Goal: Task Accomplishment & Management: Use online tool/utility

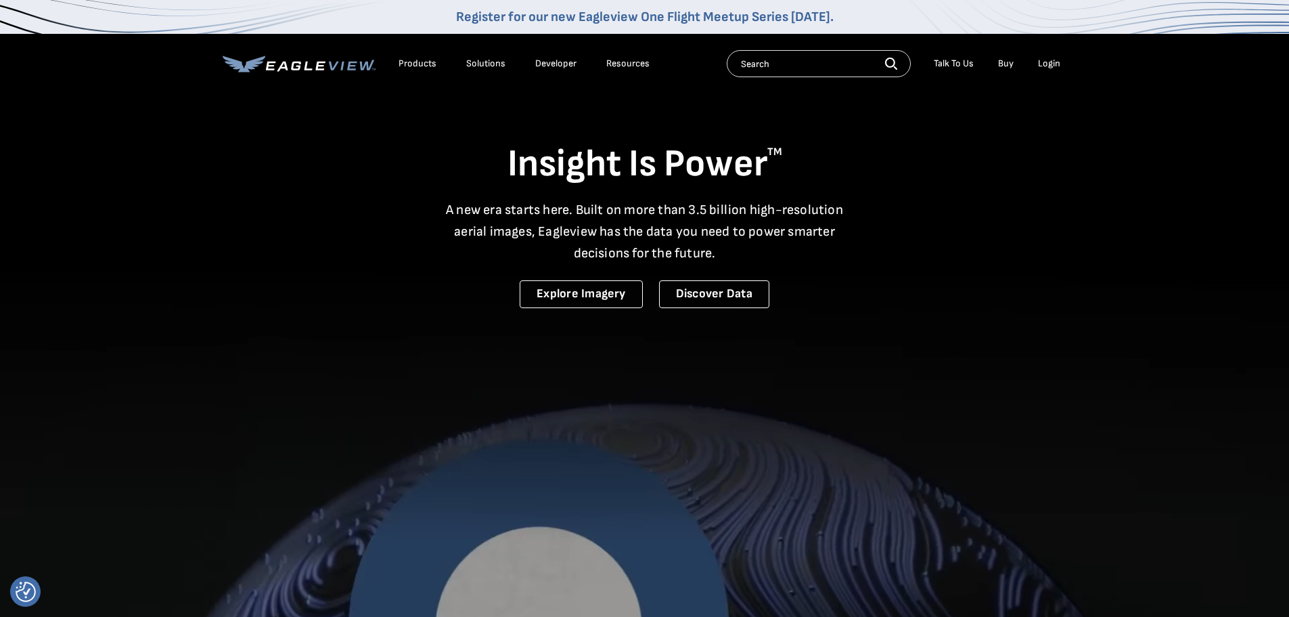
click at [1054, 62] on div "Login" at bounding box center [1049, 64] width 22 height 12
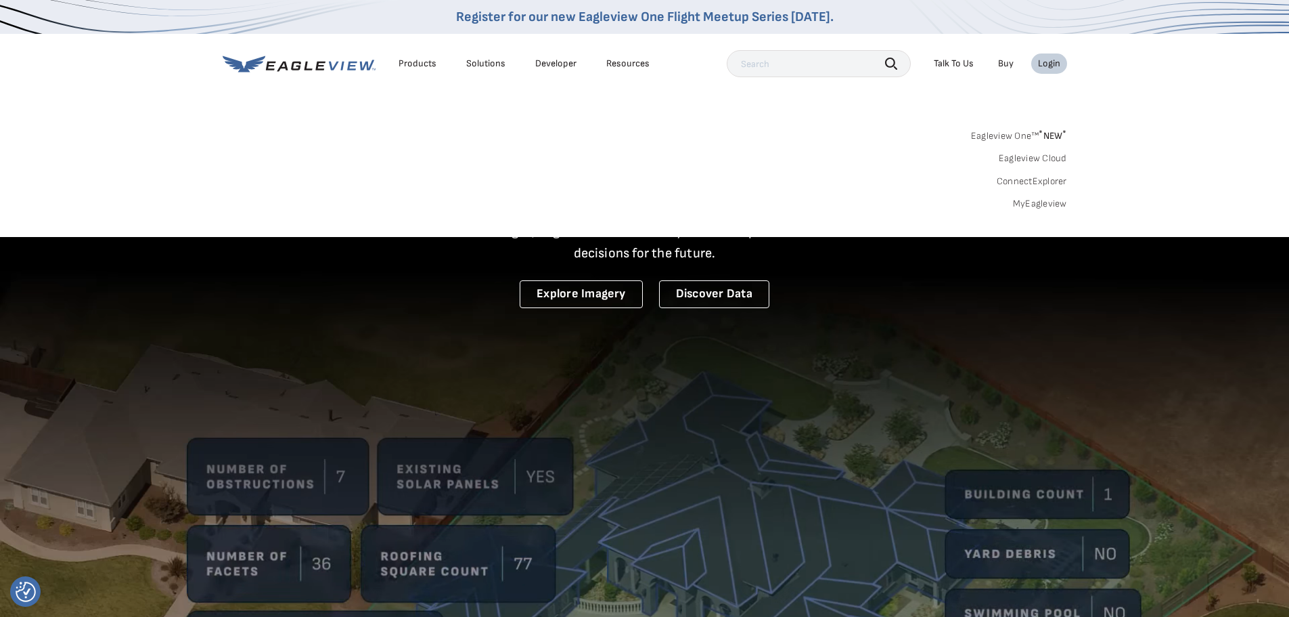
click at [1040, 203] on link "MyEagleview" at bounding box center [1040, 204] width 54 height 12
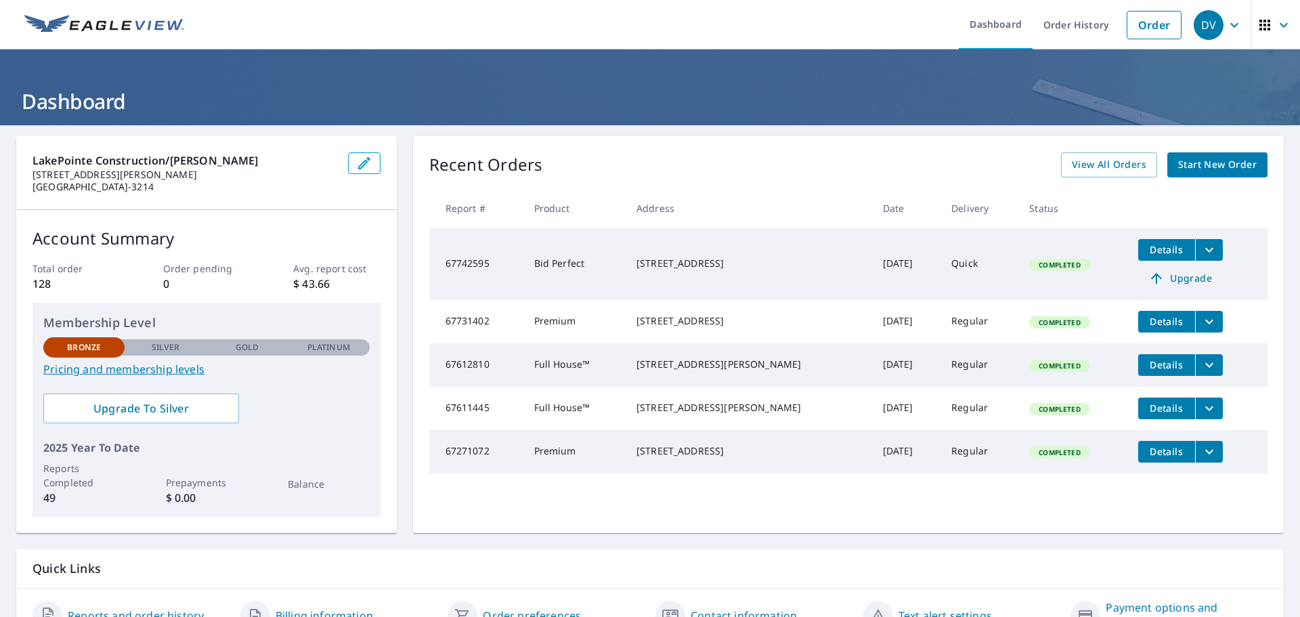
click at [1205, 248] on icon "filesDropdownBtn-67742595" at bounding box center [1209, 249] width 8 height 5
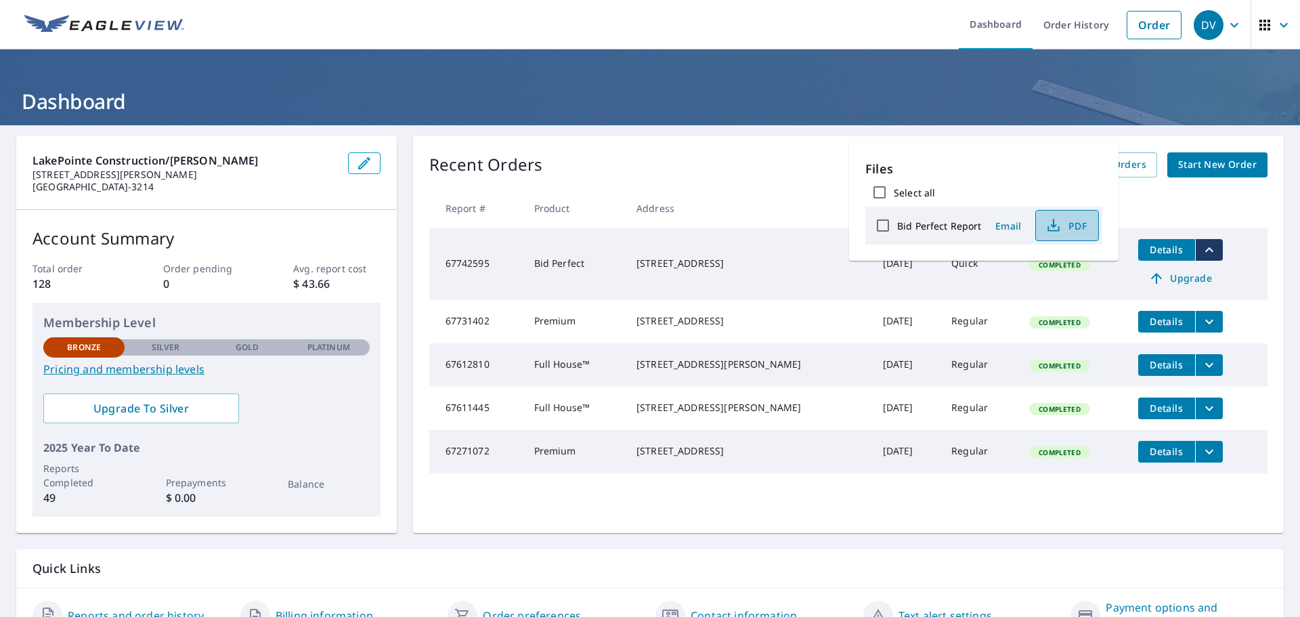
click at [1080, 222] on span "PDF" at bounding box center [1065, 225] width 43 height 16
click at [1226, 23] on icon "button" at bounding box center [1234, 25] width 16 height 16
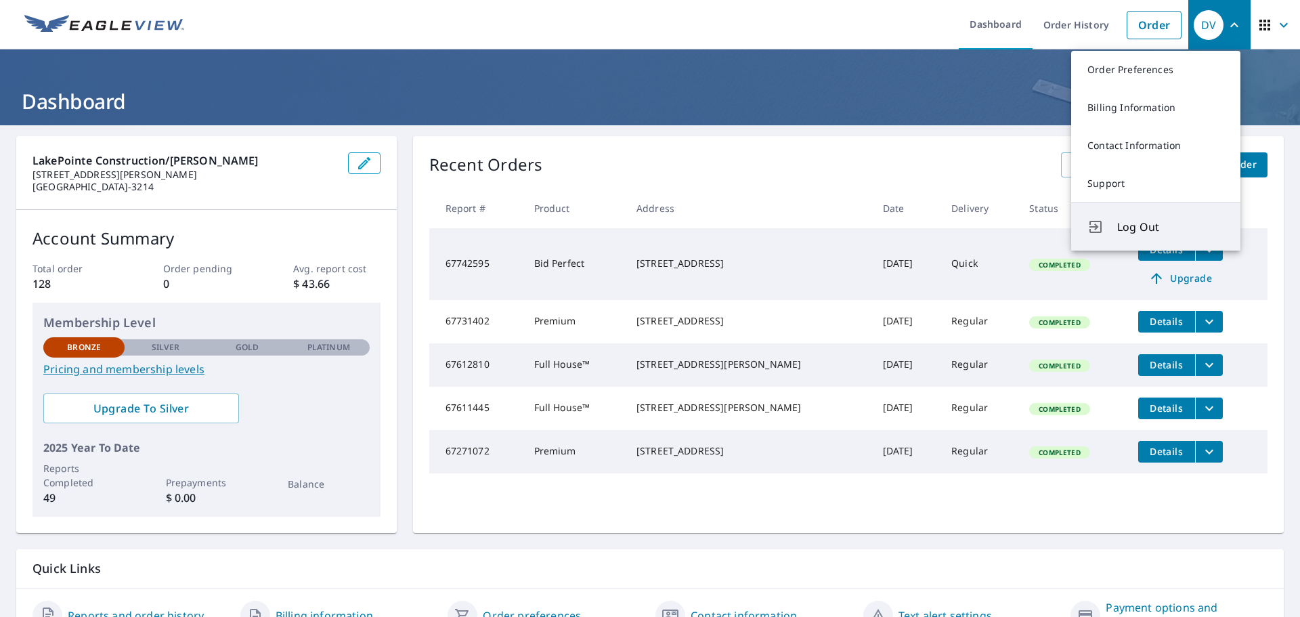
click at [1132, 223] on span "Log Out" at bounding box center [1170, 227] width 107 height 16
